Goal: Information Seeking & Learning: Learn about a topic

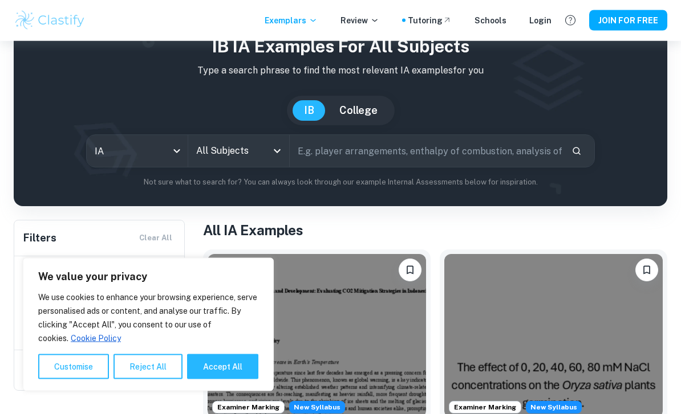
scroll to position [30, 0]
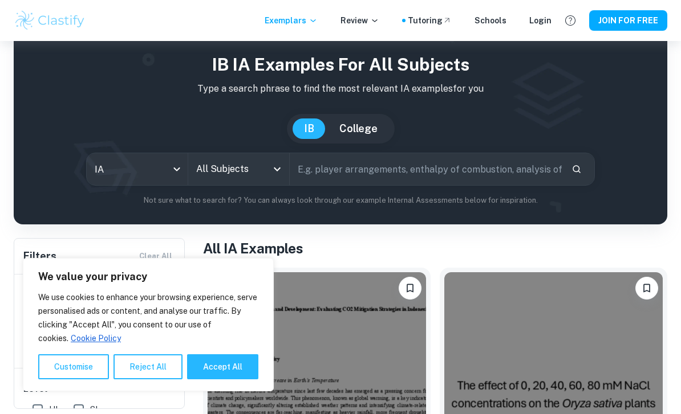
click at [169, 167] on body "We value your privacy We use cookies to enhance your browsing experience, serve…" at bounding box center [340, 218] width 681 height 414
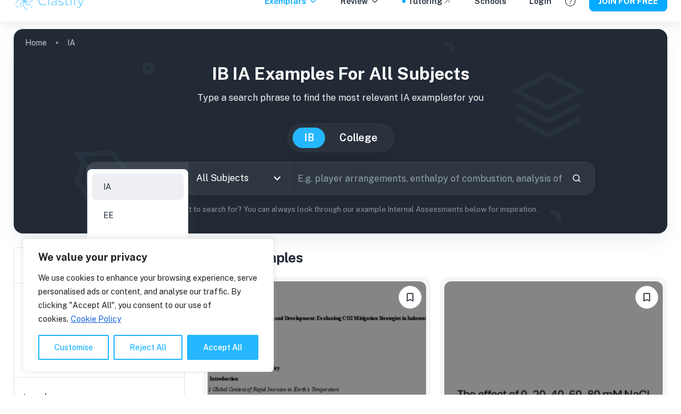
scroll to position [31, 0]
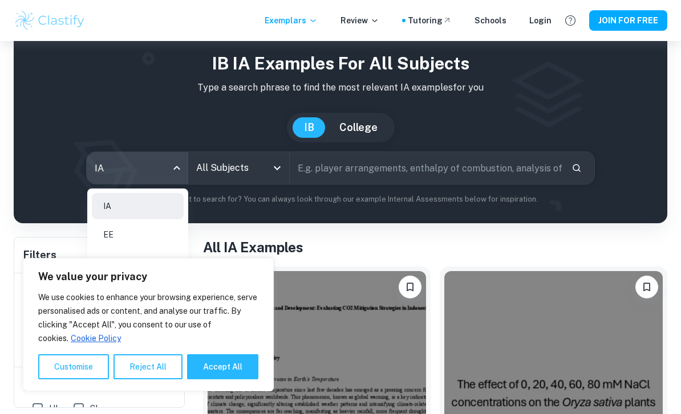
click at [259, 185] on div at bounding box center [340, 207] width 681 height 414
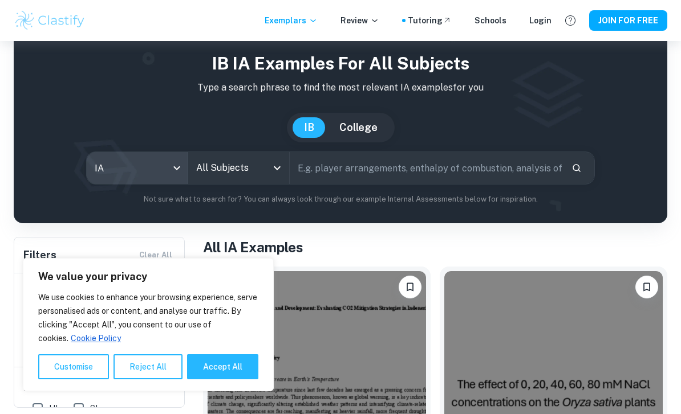
click at [378, 168] on input "text" at bounding box center [426, 168] width 273 height 32
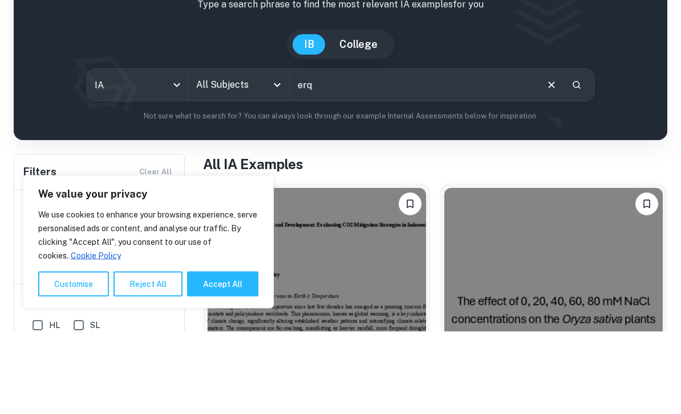
type input "erq"
click at [264, 157] on input "All Subjects" at bounding box center [230, 168] width 74 height 22
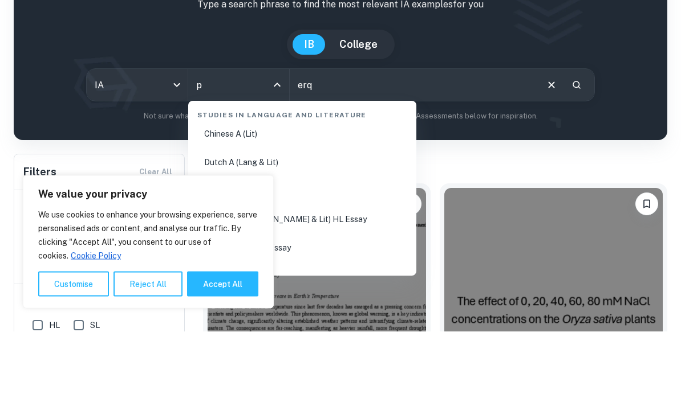
scroll to position [0, 0]
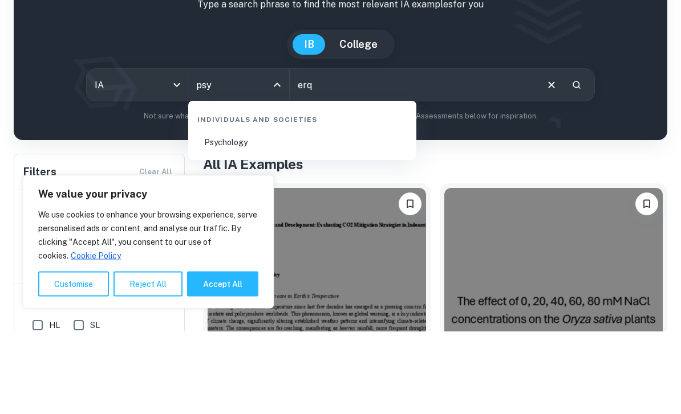
click at [355, 213] on li "Psychology" at bounding box center [302, 226] width 219 height 26
type input "Psychology"
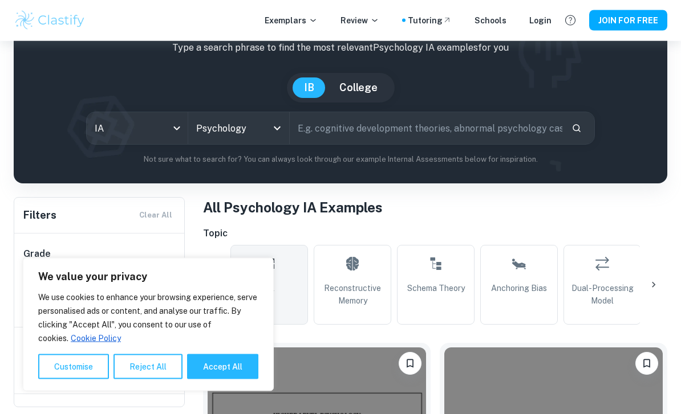
scroll to position [71, 0]
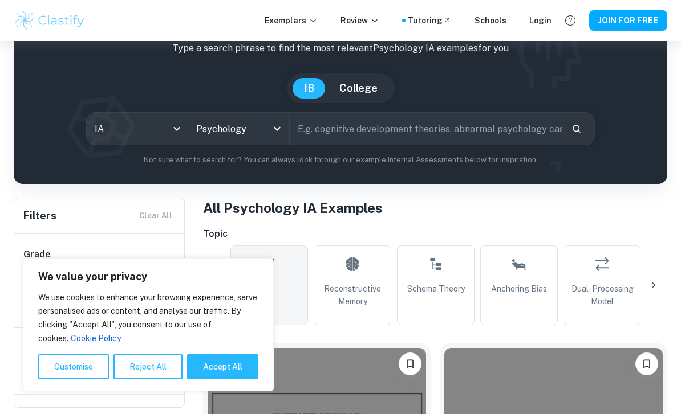
click at [542, 126] on input "text" at bounding box center [426, 129] width 273 height 32
type input "erq"
click at [577, 132] on icon "Search" at bounding box center [576, 129] width 10 height 10
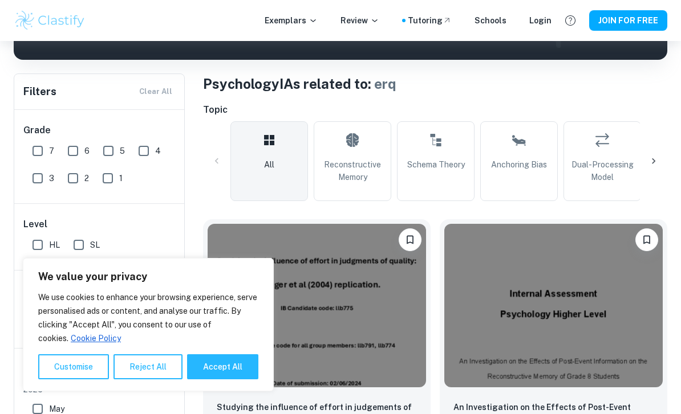
scroll to position [342, 0]
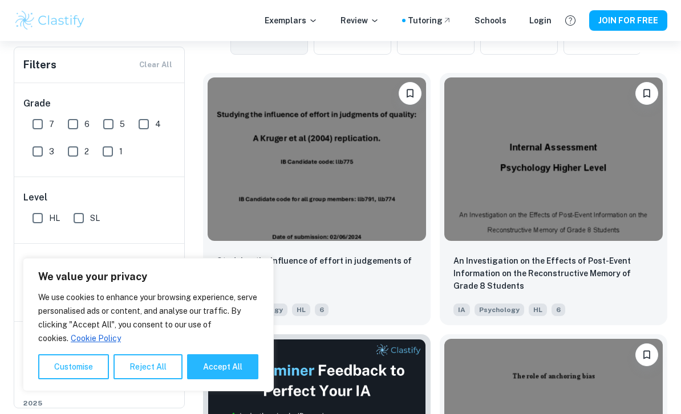
click at [147, 380] on button "Reject All" at bounding box center [147, 367] width 69 height 25
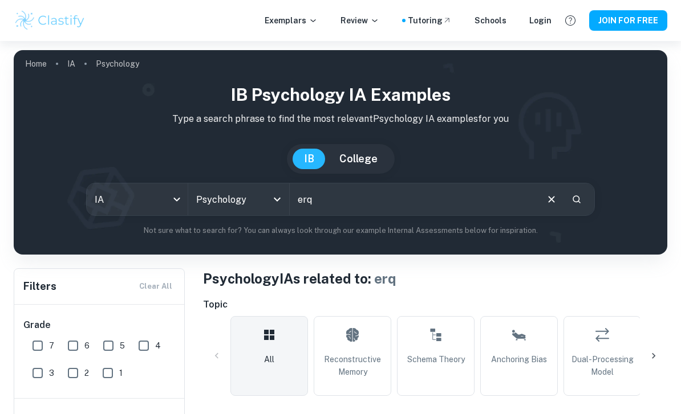
scroll to position [51, 0]
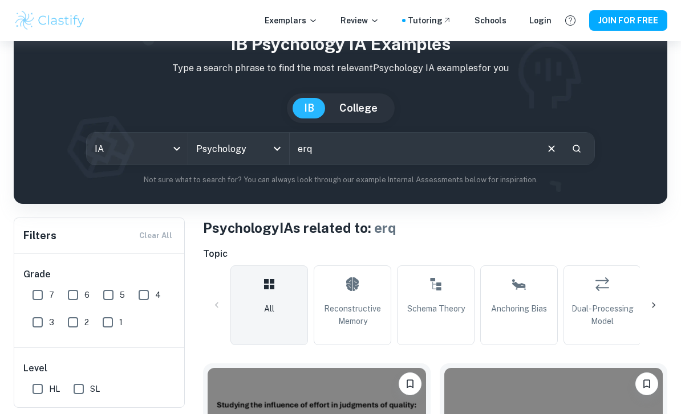
click at [170, 148] on body "We value your privacy We use cookies to enhance your browsing experience, serve…" at bounding box center [340, 197] width 681 height 414
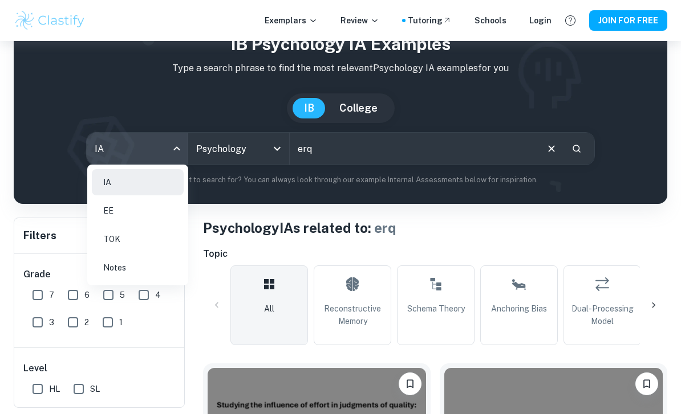
click at [157, 273] on li "Notes" at bounding box center [138, 268] width 92 height 26
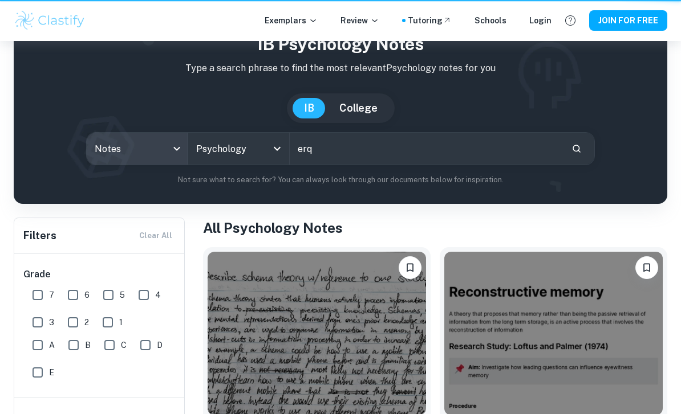
type input "notes"
click at [576, 154] on icon "Search" at bounding box center [576, 149] width 10 height 10
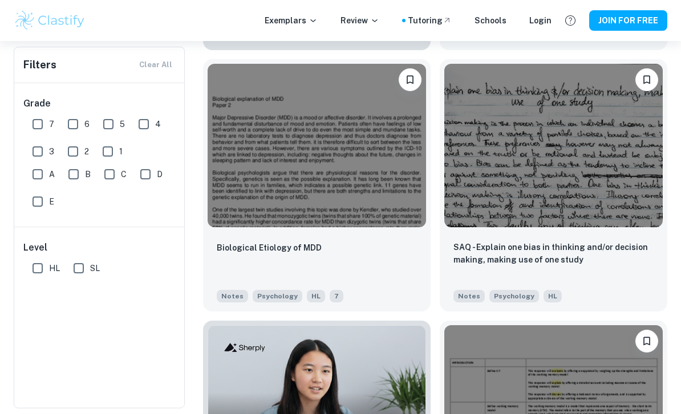
scroll to position [4950, 0]
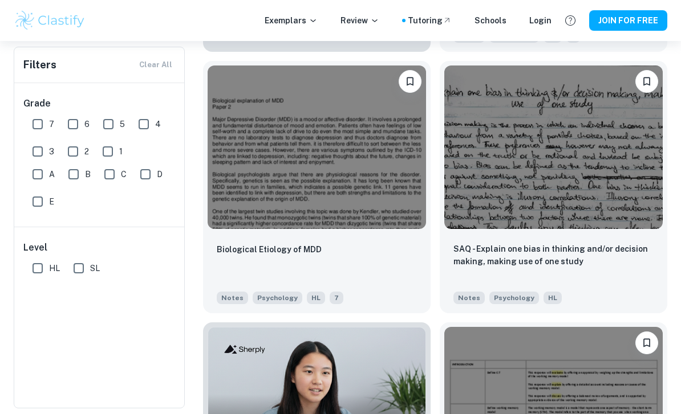
click at [646, 141] on img at bounding box center [553, 148] width 218 height 164
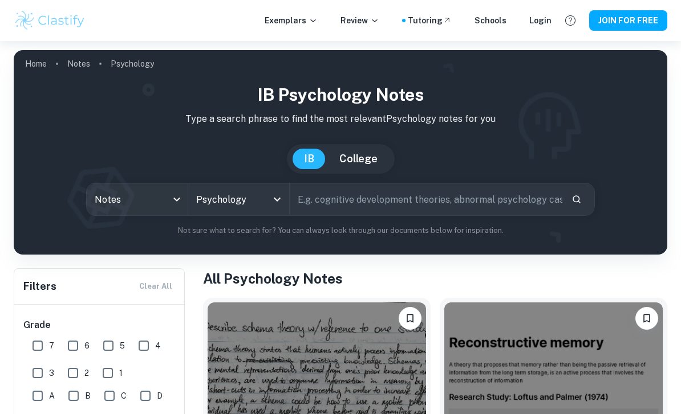
click at [451, 205] on input "text" at bounding box center [426, 200] width 273 height 32
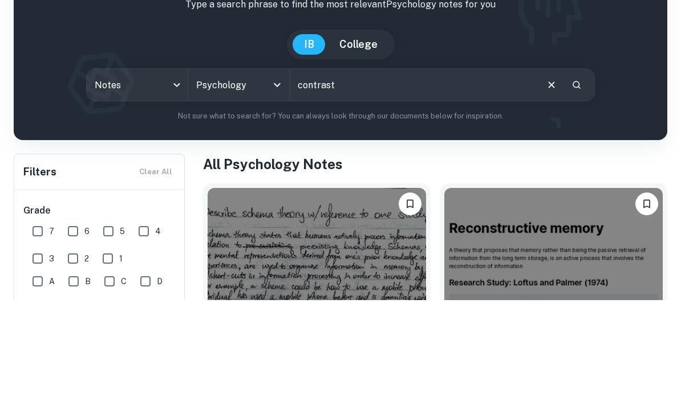
type input "contrast"
click at [582, 190] on button "Search" at bounding box center [576, 199] width 19 height 19
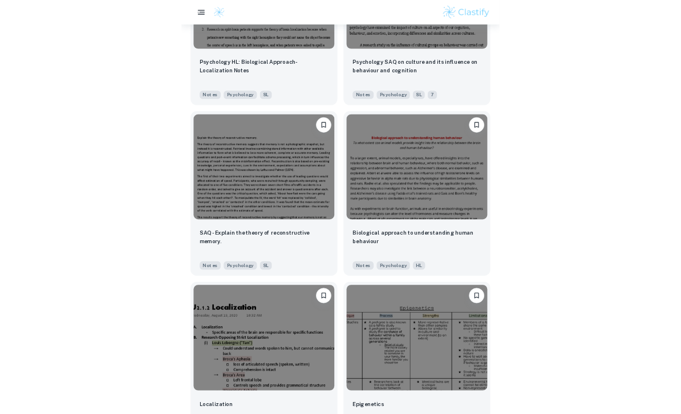
scroll to position [12336, 0]
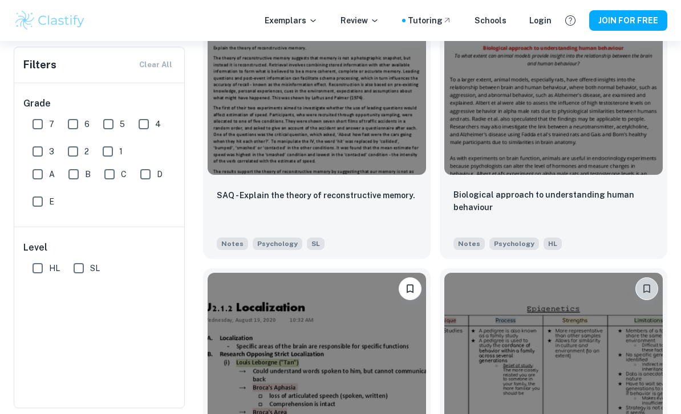
click at [640, 300] on button "Please log in to bookmark exemplars" at bounding box center [646, 289] width 23 height 23
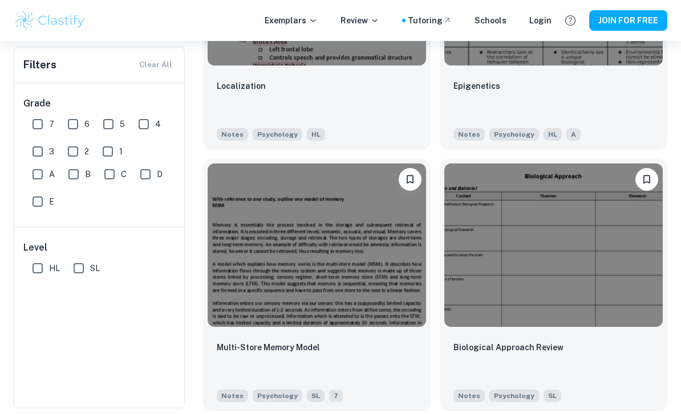
scroll to position [12786, 0]
